Goal: Navigation & Orientation: Find specific page/section

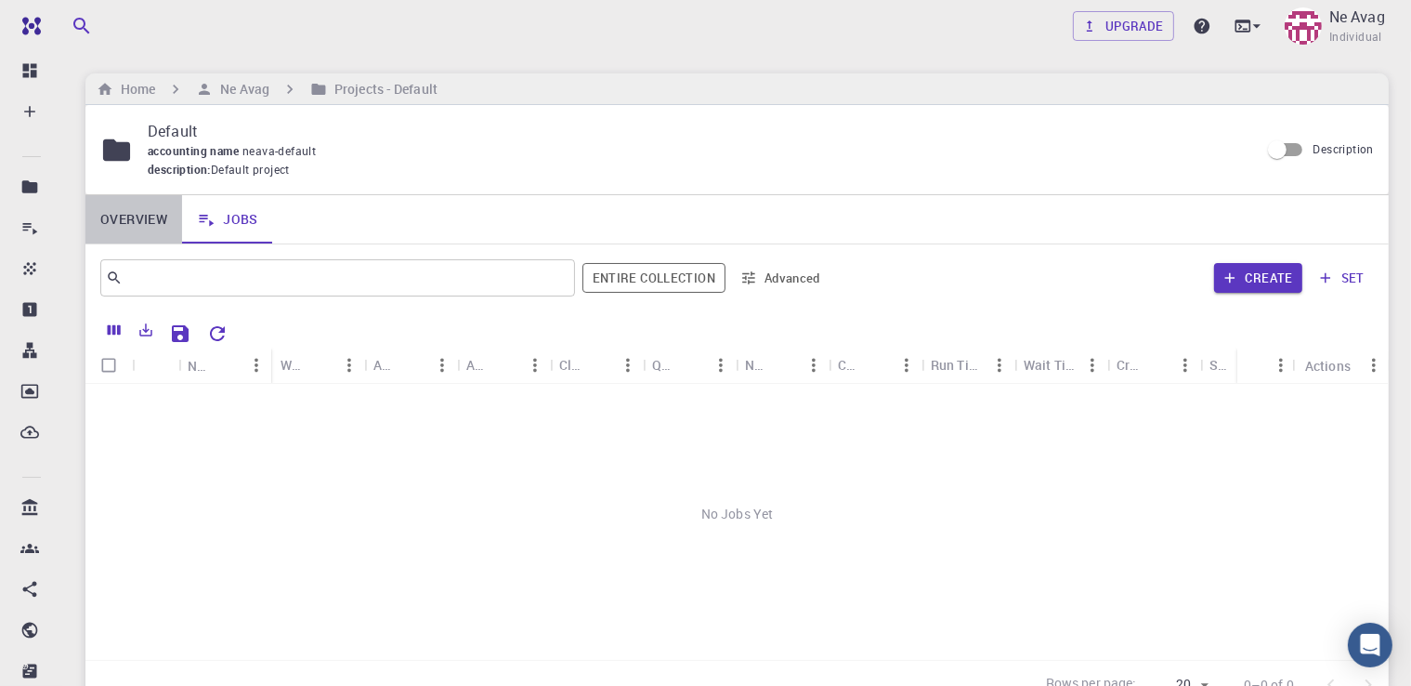
click at [151, 228] on link "Overview" at bounding box center [133, 219] width 97 height 48
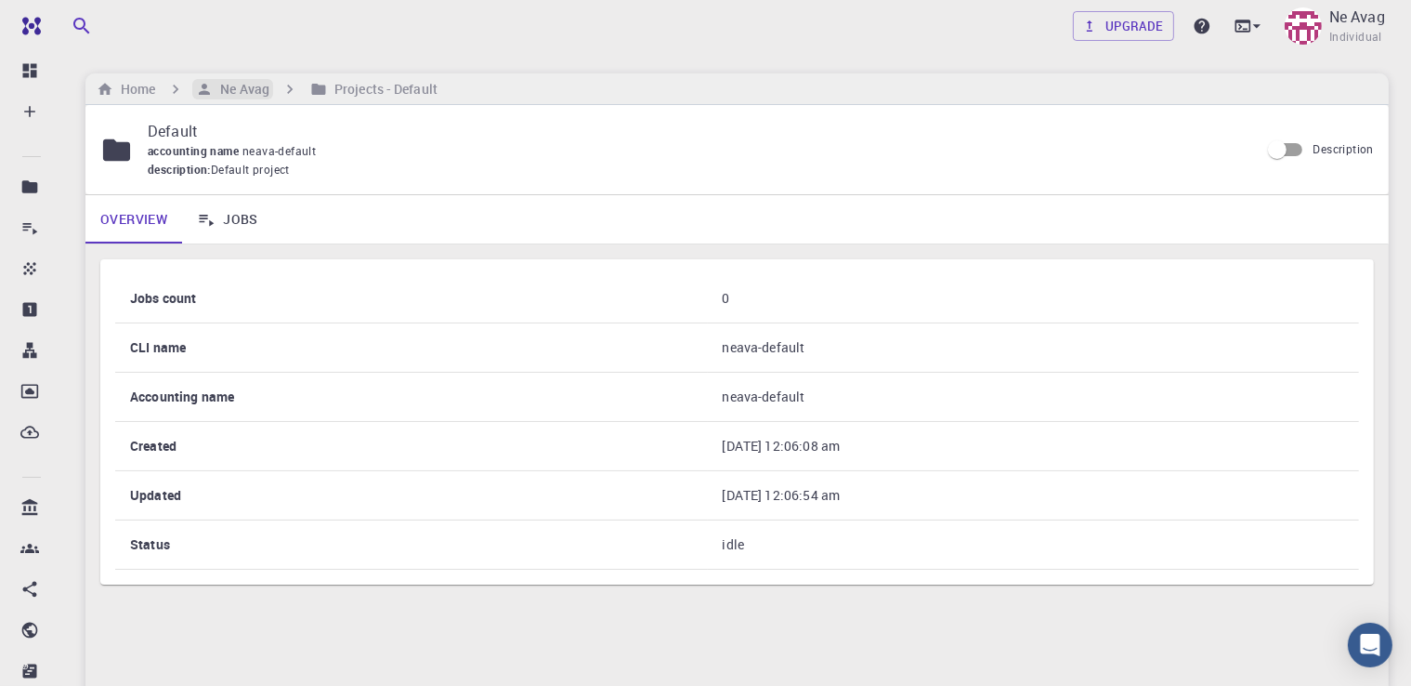
click at [234, 93] on h6 "Ne Avag" at bounding box center [241, 89] width 57 height 20
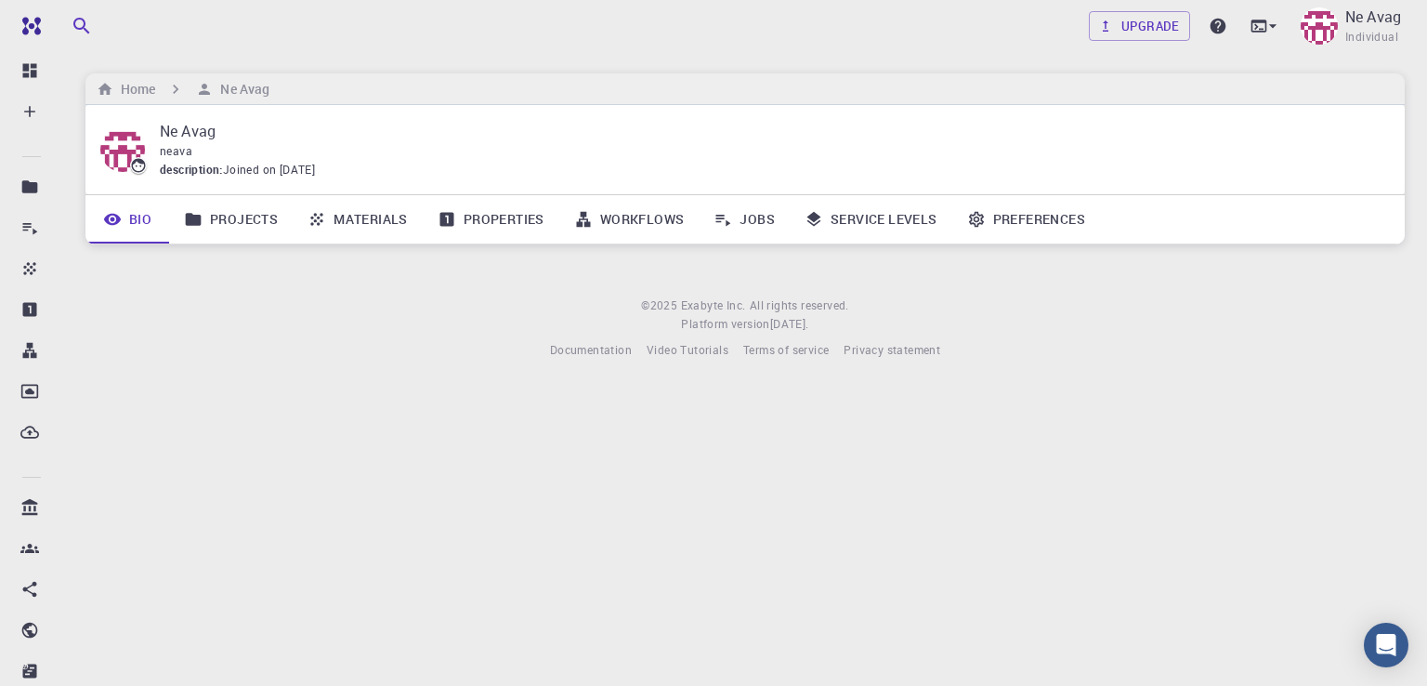
click at [405, 73] on div "Home Ne Avag" at bounding box center [744, 89] width 1319 height 32
click at [646, 225] on link "Workflows" at bounding box center [629, 219] width 140 height 48
